Goal: Find specific page/section: Find specific page/section

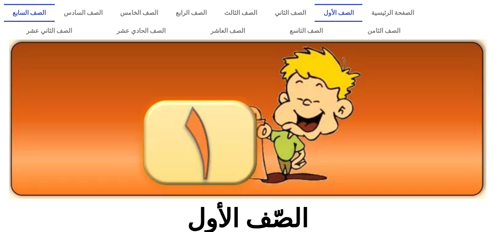
click at [55, 15] on link "الصف السابع" at bounding box center [29, 13] width 51 height 18
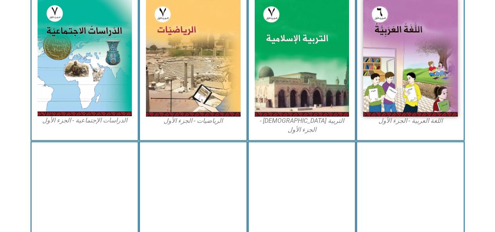
scroll to position [251, 0]
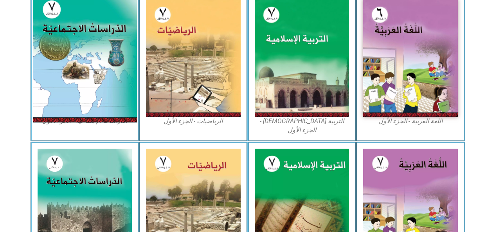
click at [94, 102] on img at bounding box center [84, 58] width 104 height 130
click at [111, 87] on img at bounding box center [84, 58] width 104 height 130
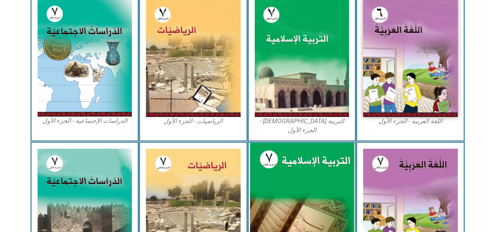
click at [101, 93] on img at bounding box center [85, 58] width 95 height 118
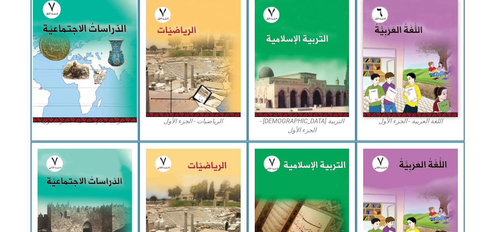
click at [96, 123] on img at bounding box center [84, 58] width 104 height 130
click at [108, 115] on img at bounding box center [84, 58] width 104 height 130
click at [113, 111] on img at bounding box center [84, 58] width 104 height 130
click at [99, 114] on img at bounding box center [84, 58] width 104 height 130
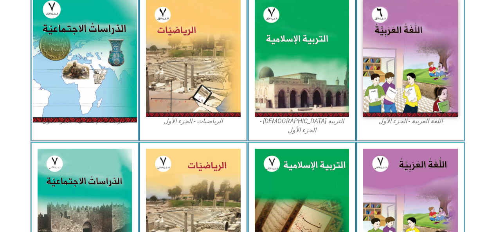
click at [100, 111] on img at bounding box center [84, 58] width 104 height 130
click at [107, 102] on img at bounding box center [84, 58] width 104 height 130
click at [110, 101] on img at bounding box center [84, 58] width 104 height 130
click at [114, 99] on img at bounding box center [84, 58] width 104 height 130
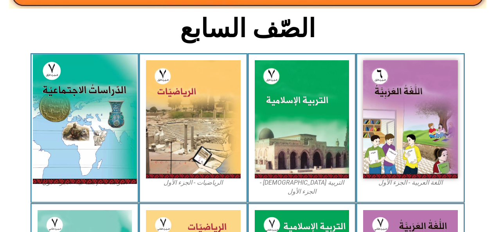
scroll to position [190, 0]
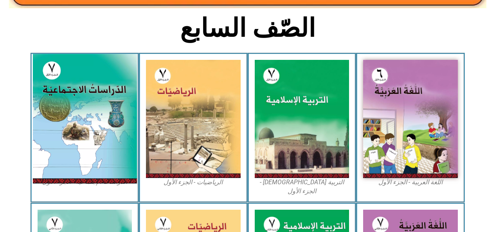
click at [105, 72] on img at bounding box center [84, 119] width 104 height 130
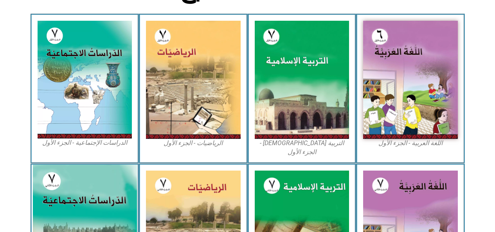
scroll to position [228, 0]
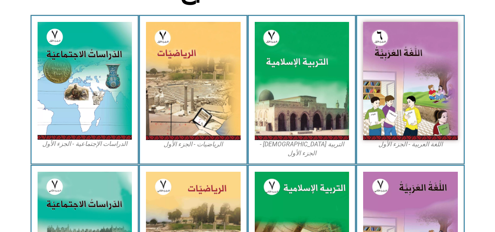
click at [108, 145] on figcaption "الدراسات الإجتماعية - الجزء الأول​" at bounding box center [85, 144] width 95 height 9
click at [107, 148] on figcaption "الدراسات الإجتماعية - الجزء الأول​" at bounding box center [85, 144] width 95 height 9
click at [126, 148] on figcaption "الدراسات الإجتماعية - الجزء الأول​" at bounding box center [85, 144] width 95 height 9
click at [130, 148] on figcaption "الدراسات الإجتماعية - الجزء الأول​" at bounding box center [85, 144] width 95 height 9
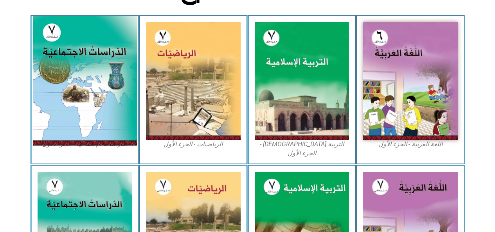
click at [52, 146] on img at bounding box center [84, 81] width 104 height 130
